Goal: Transaction & Acquisition: Download file/media

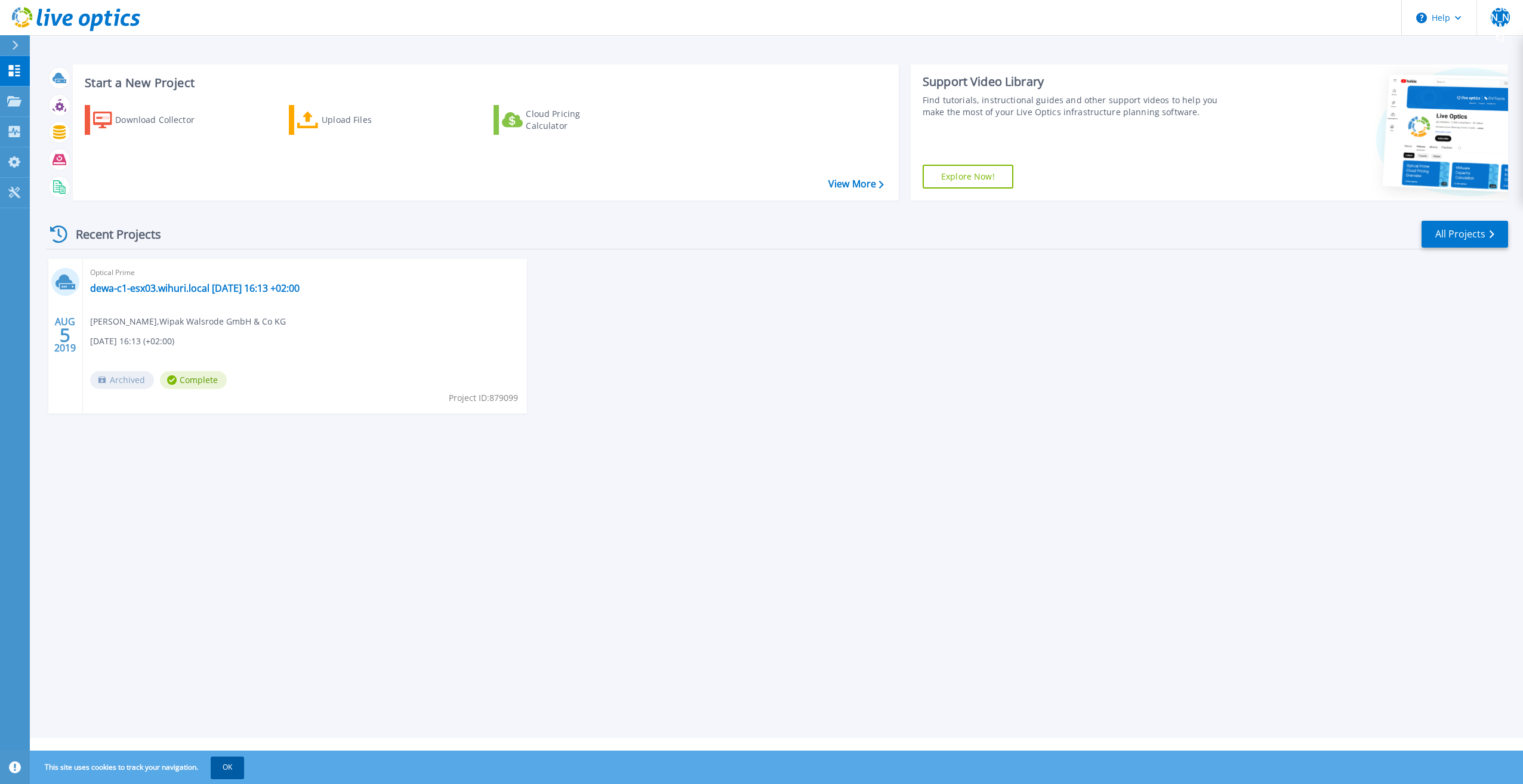
click at [233, 771] on button "OK" at bounding box center [227, 766] width 33 height 21
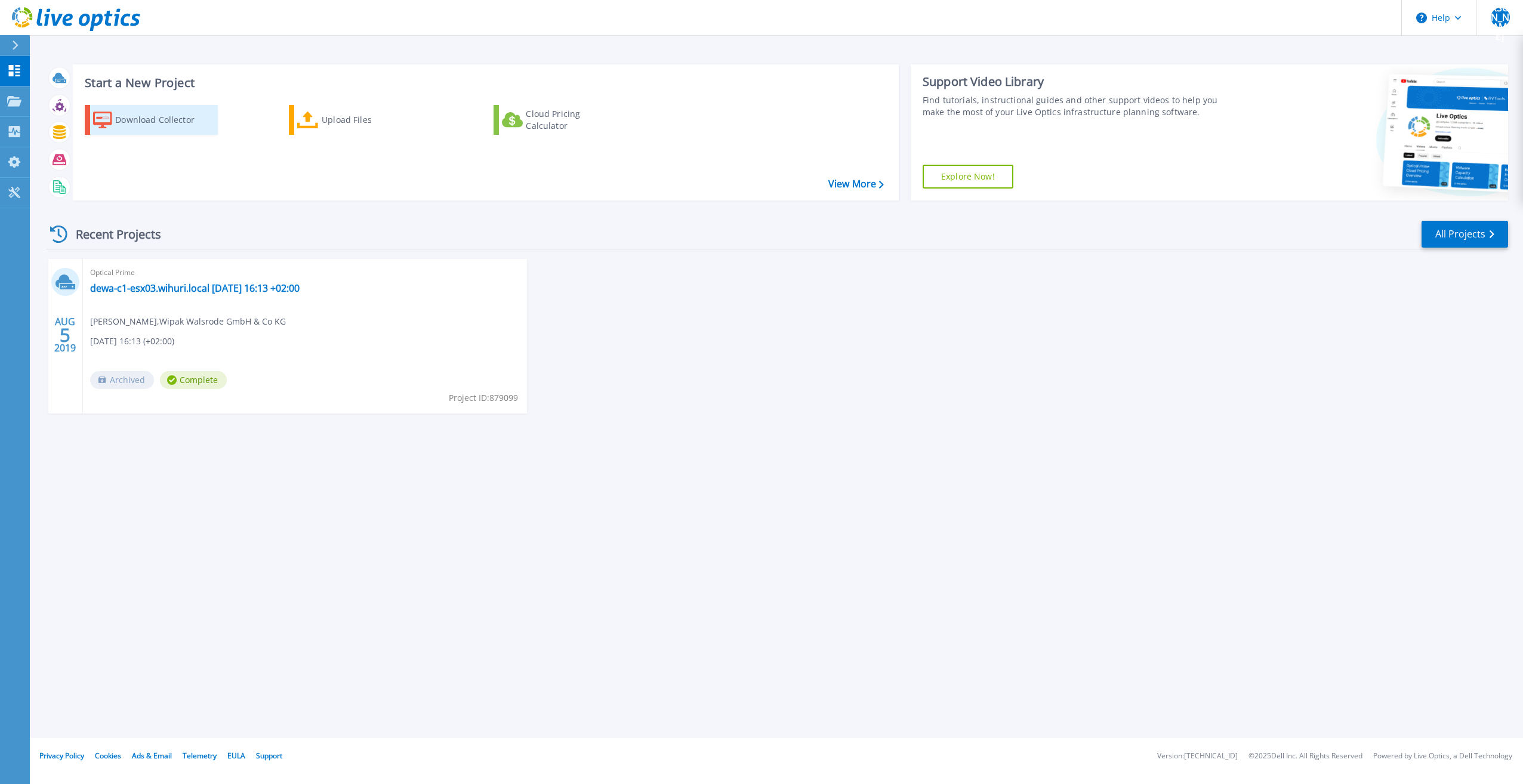
click at [126, 120] on div "Download Collector" at bounding box center [163, 120] width 96 height 24
click at [11, 101] on icon at bounding box center [14, 101] width 14 height 10
